Goal: Task Accomplishment & Management: Manage account settings

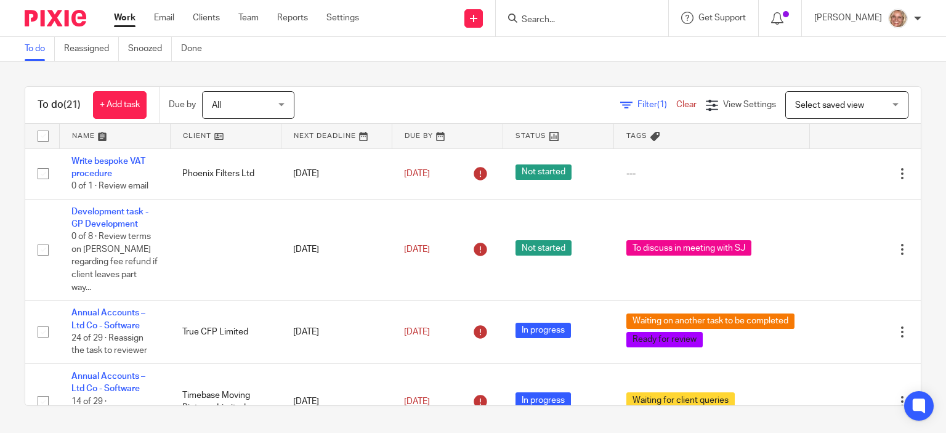
scroll to position [739, 0]
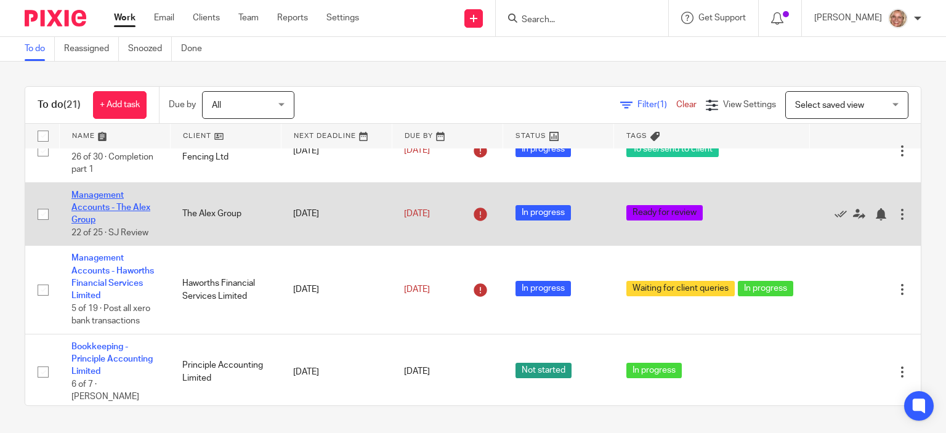
click at [103, 191] on link "Management Accounts - The Alex Group" at bounding box center [110, 208] width 79 height 34
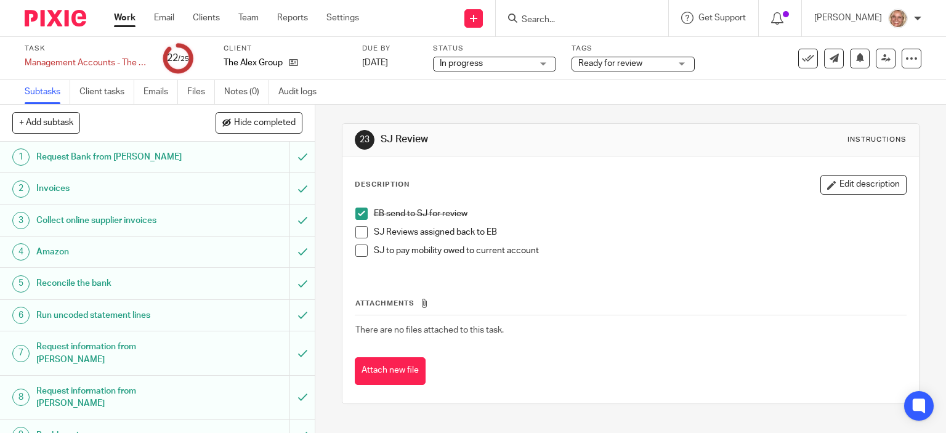
click at [358, 234] on span at bounding box center [361, 232] width 12 height 12
click at [363, 251] on li "SJ to pay mobility owed to current account" at bounding box center [630, 254] width 551 height 18
click at [360, 251] on span at bounding box center [361, 251] width 12 height 12
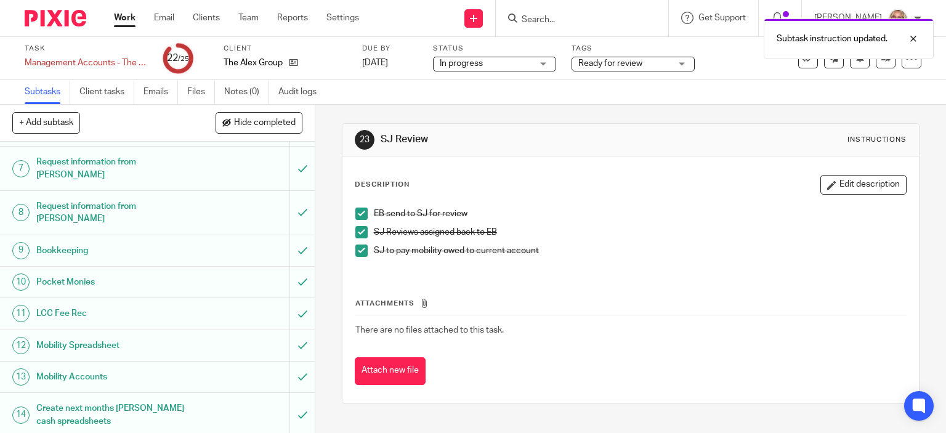
scroll to position [509, 0]
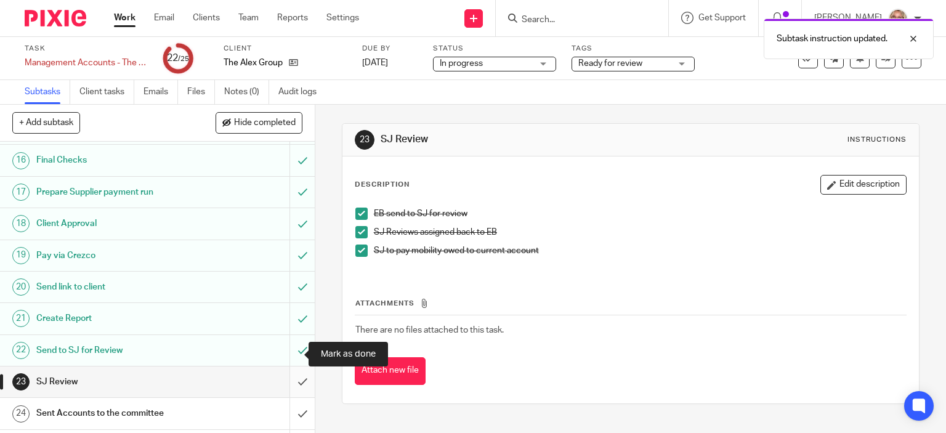
click at [288, 367] on input "submit" at bounding box center [157, 382] width 315 height 31
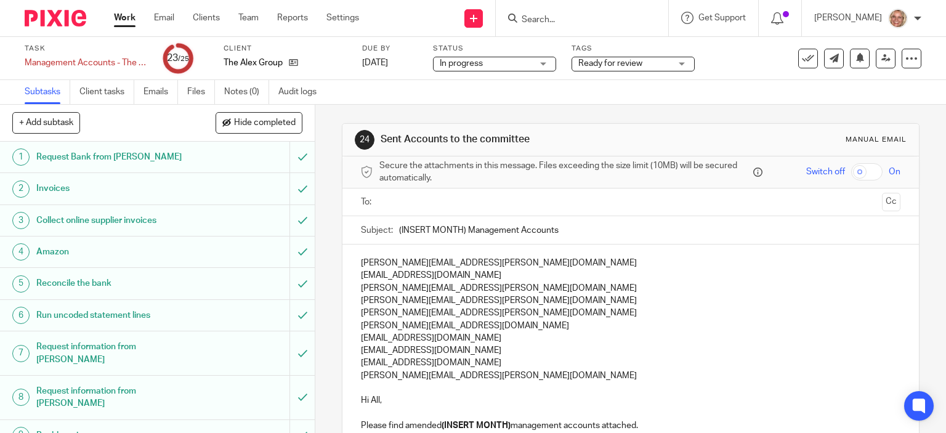
click at [683, 66] on div "Ready for review" at bounding box center [633, 64] width 123 height 15
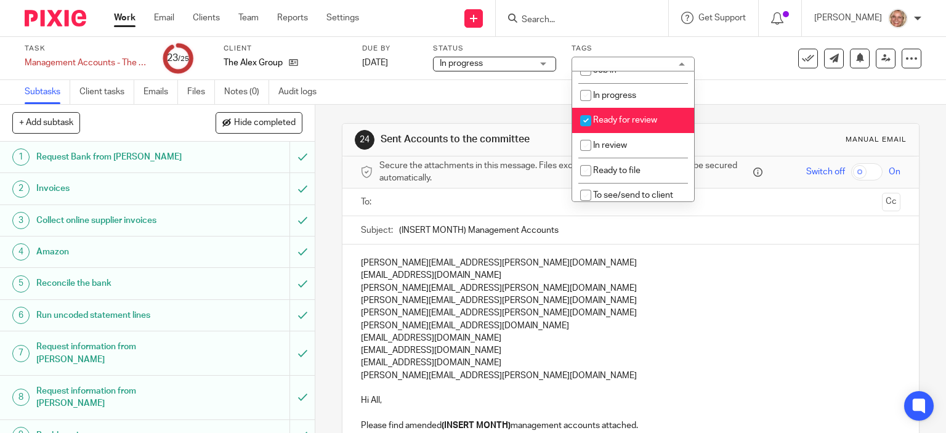
scroll to position [115, 0]
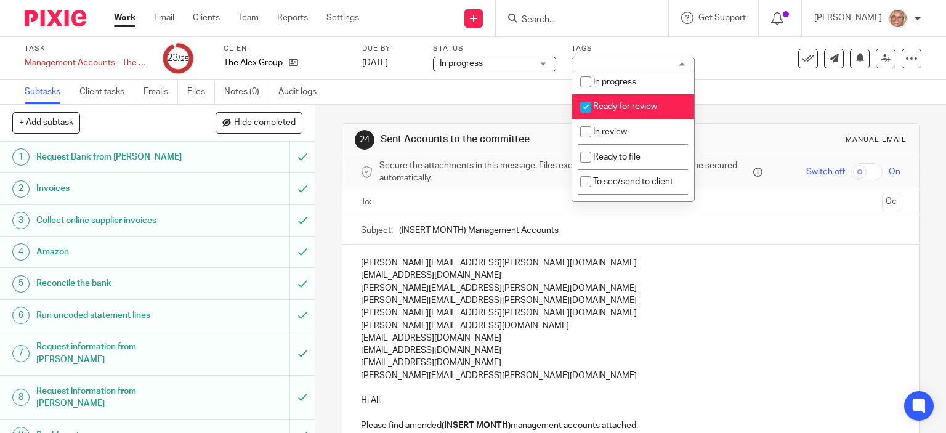
click at [671, 113] on li "Ready for review" at bounding box center [633, 106] width 122 height 25
checkbox input "false"
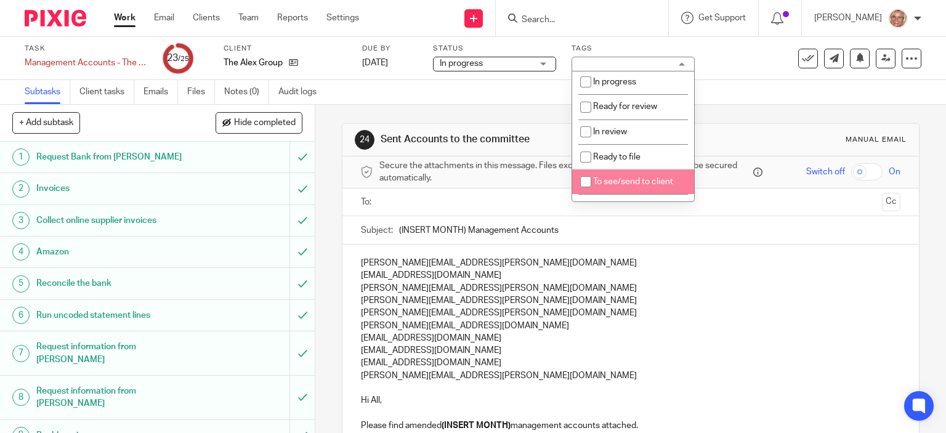
click at [646, 193] on li "To see/send to client" at bounding box center [633, 181] width 122 height 25
checkbox input "true"
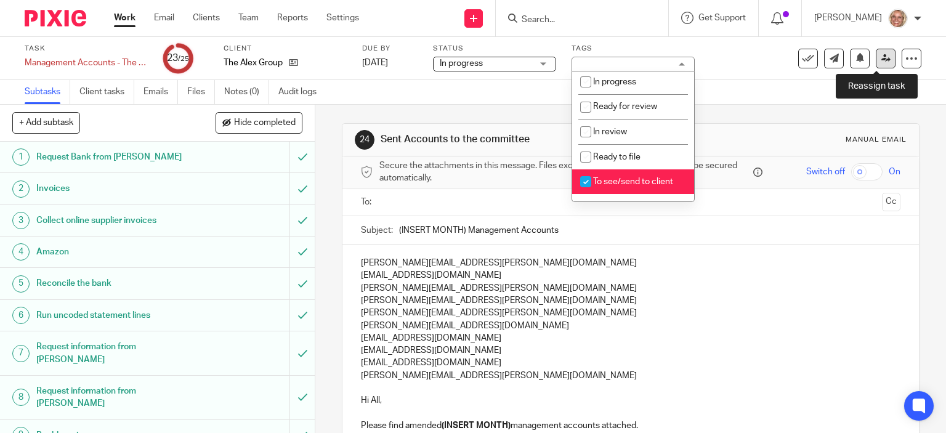
click at [876, 63] on link at bounding box center [886, 59] width 20 height 20
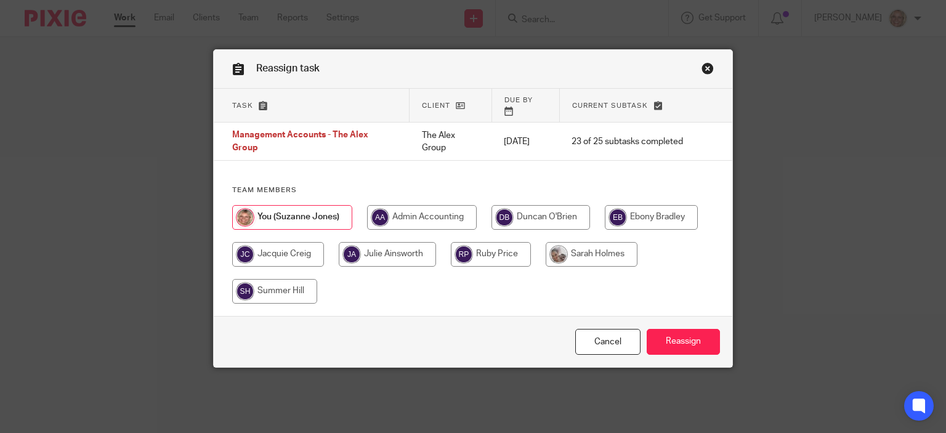
click at [648, 210] on input "radio" at bounding box center [651, 217] width 93 height 25
radio input "true"
click at [668, 342] on input "Reassign" at bounding box center [683, 342] width 73 height 26
